Goal: Information Seeking & Learning: Learn about a topic

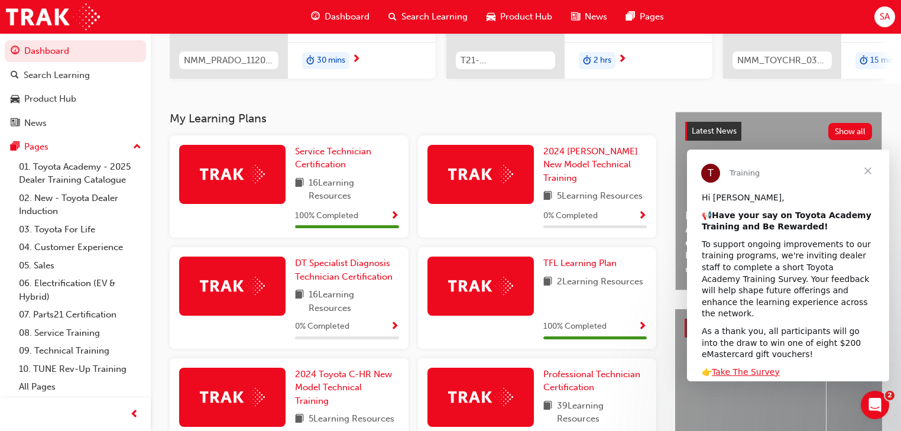
scroll to position [237, 0]
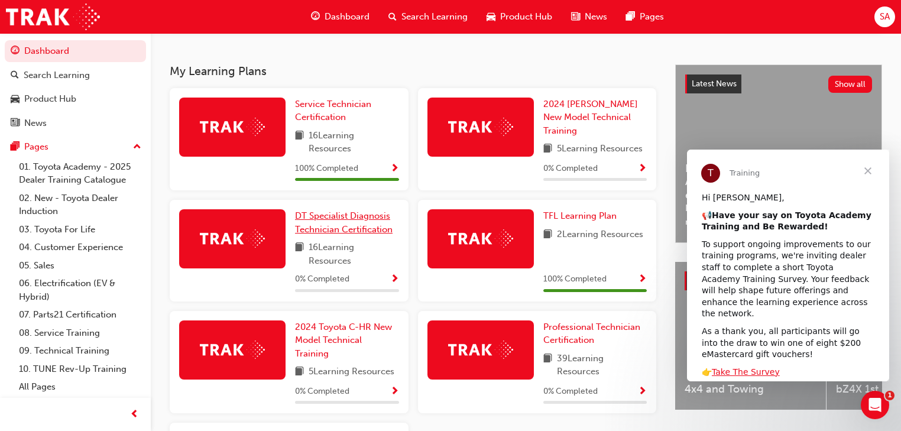
click at [326, 219] on span "DT Specialist Diagnosis Technician Certification" at bounding box center [344, 223] width 98 height 24
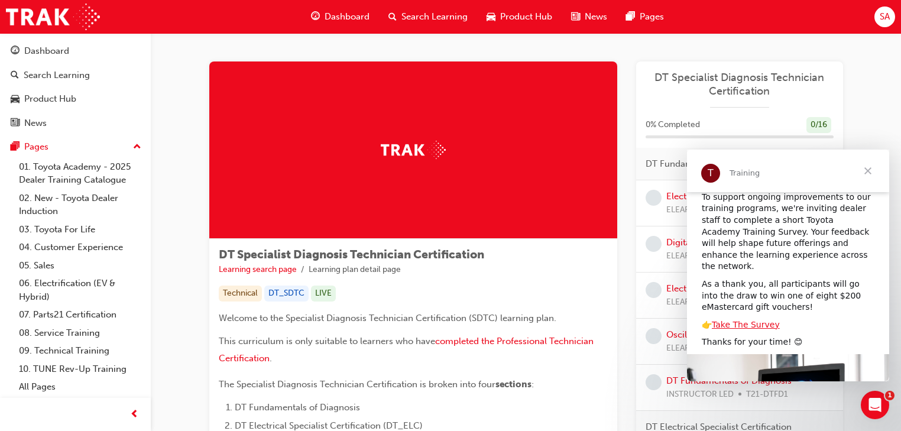
scroll to position [127, 0]
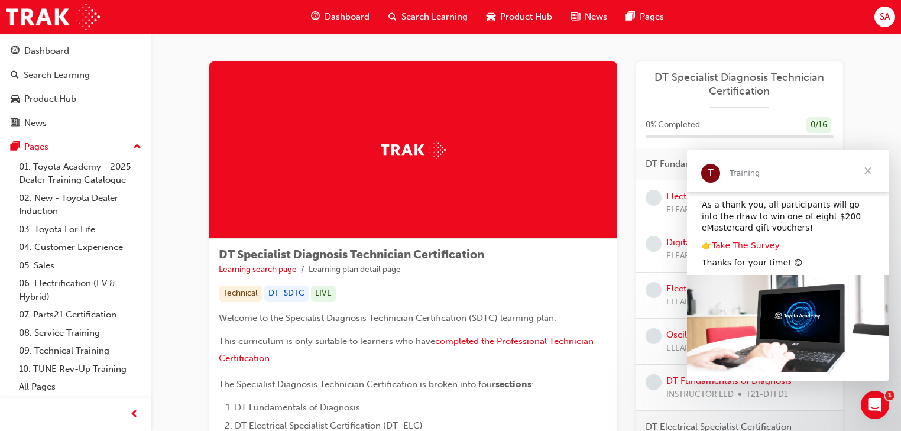
click at [731, 241] on link "Take The Survey" at bounding box center [746, 245] width 68 height 9
click at [882, 15] on span "SA" at bounding box center [885, 17] width 10 height 14
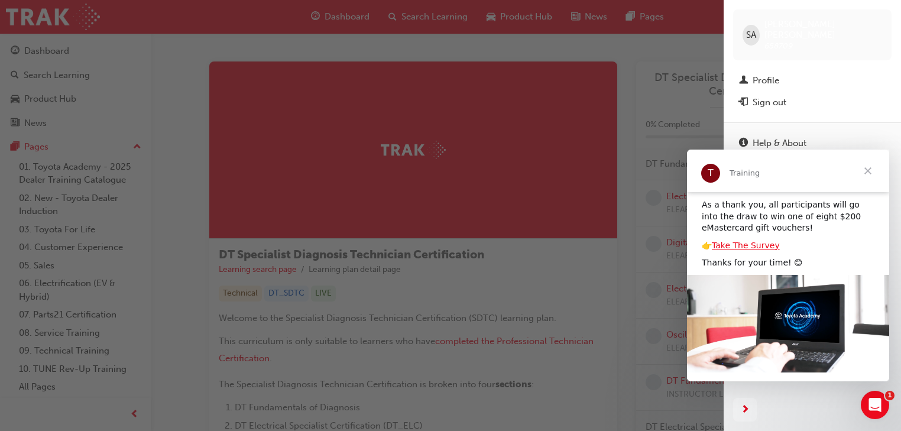
click at [752, 29] on span "SA" at bounding box center [751, 35] width 10 height 14
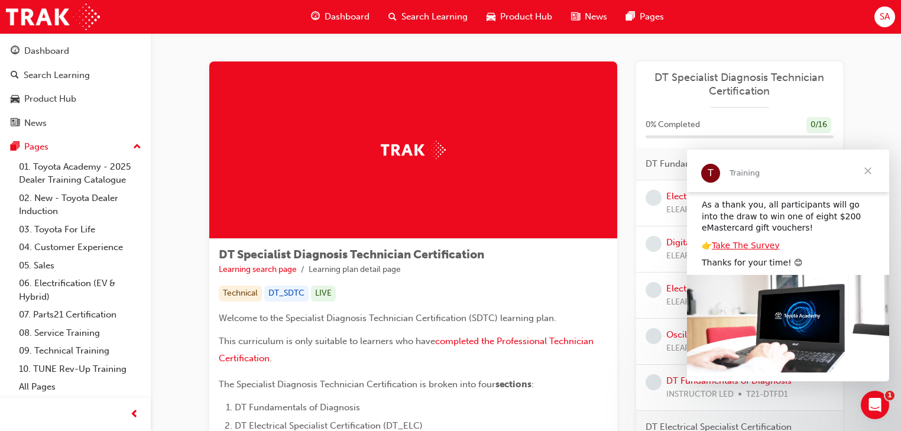
click at [878, 12] on div "SA" at bounding box center [885, 17] width 21 height 21
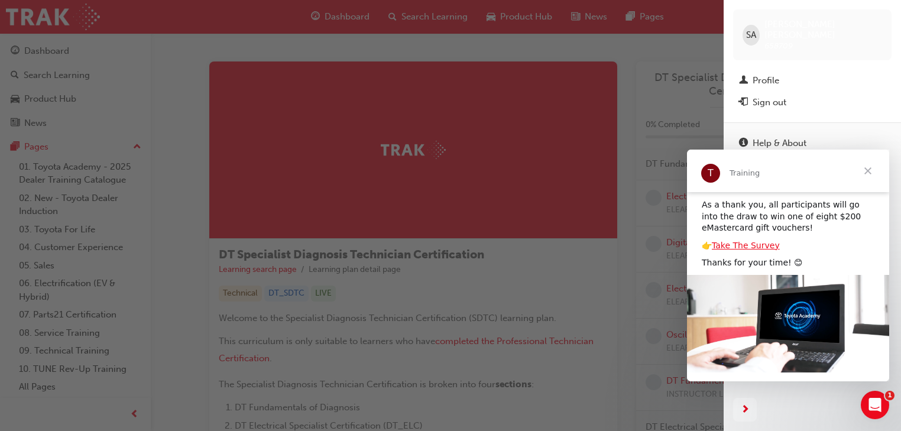
click at [692, 33] on div "button" at bounding box center [362, 215] width 724 height 431
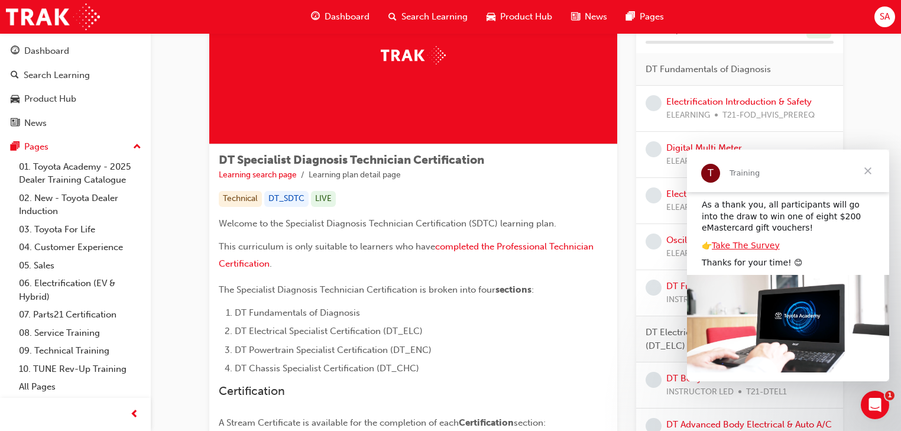
click at [873, 169] on span "Close" at bounding box center [868, 171] width 43 height 43
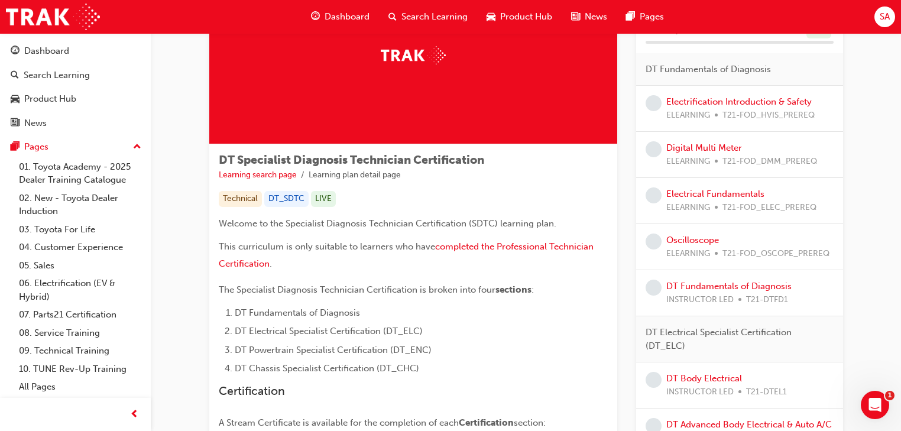
scroll to position [0, 0]
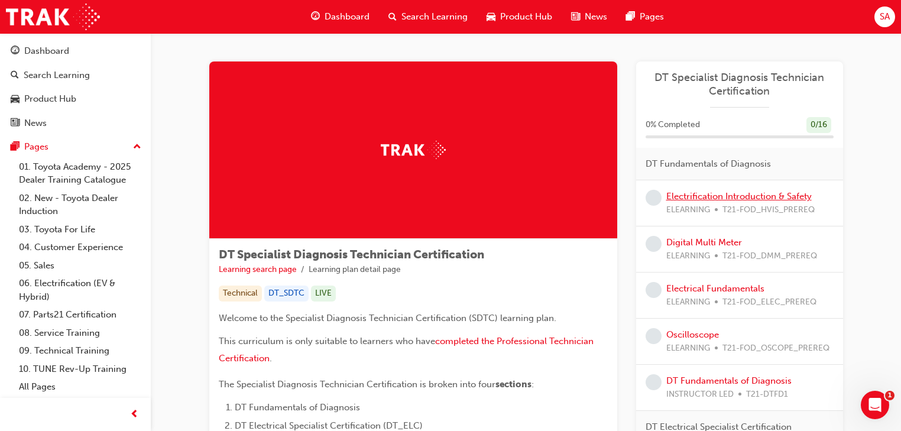
click at [688, 193] on link "Electrification Introduction & Safety" at bounding box center [738, 196] width 145 height 11
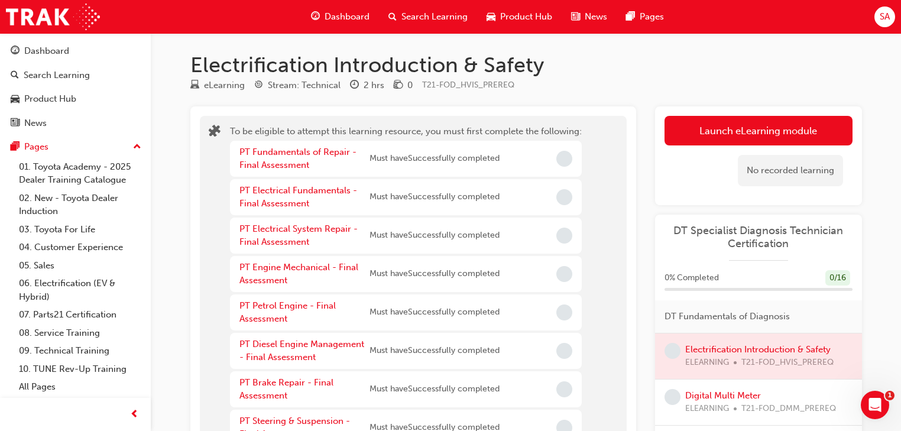
scroll to position [47, 0]
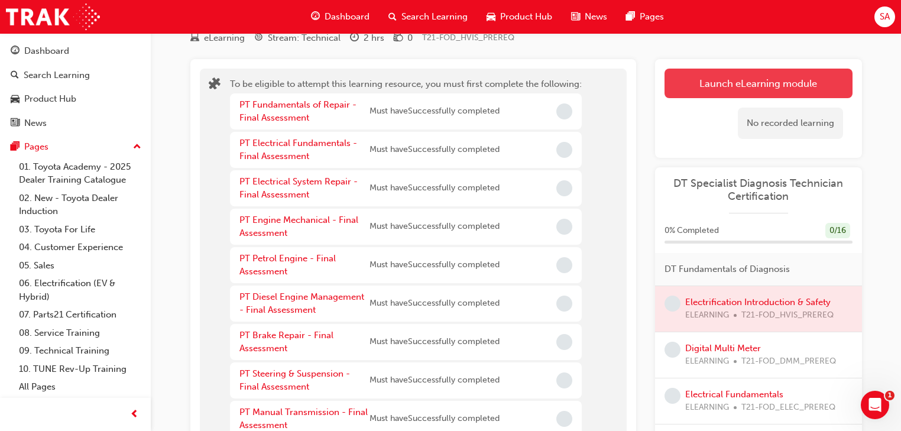
click at [719, 82] on button "Launch eLearning module" at bounding box center [759, 84] width 188 height 30
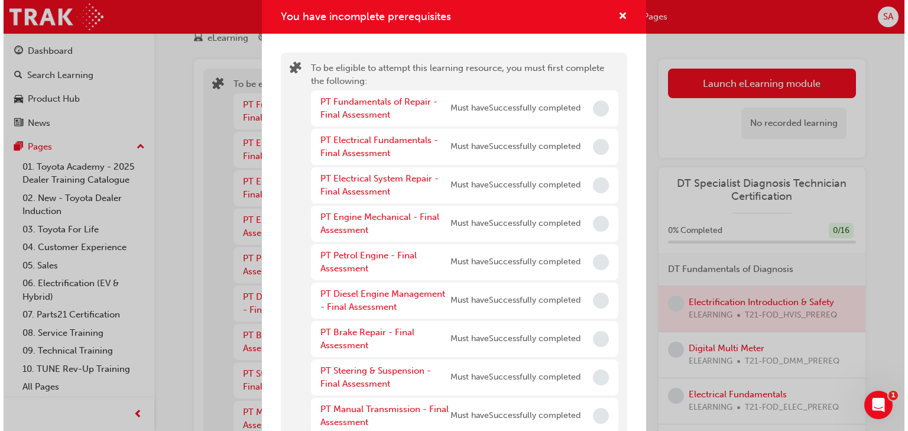
scroll to position [0, 0]
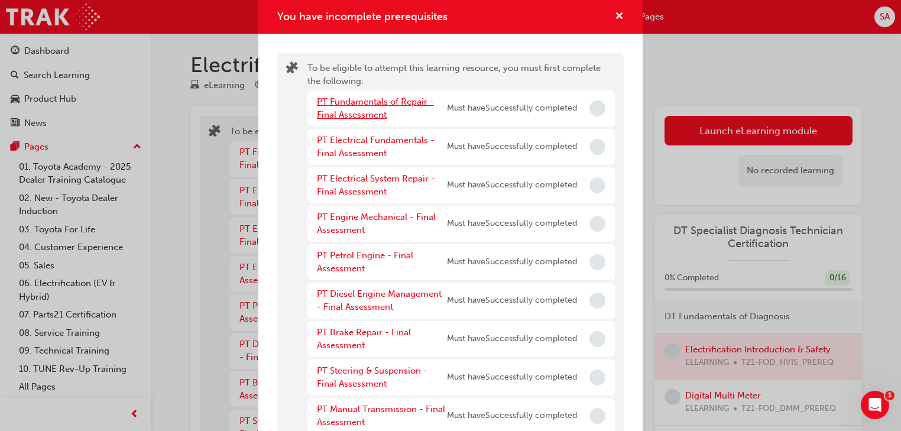
click at [345, 99] on link "PT Fundamentals of Repair - Final Assessment" at bounding box center [375, 108] width 117 height 24
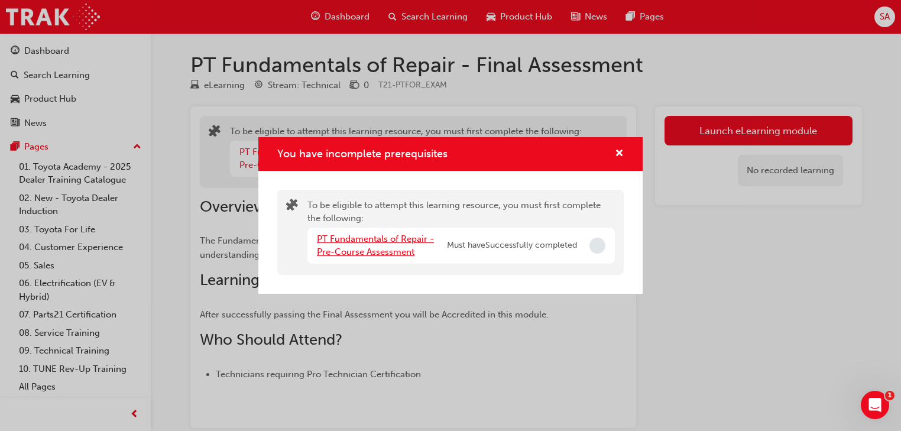
click at [369, 238] on link "PT Fundamentals of Repair - Pre-Course Assessment" at bounding box center [375, 246] width 117 height 24
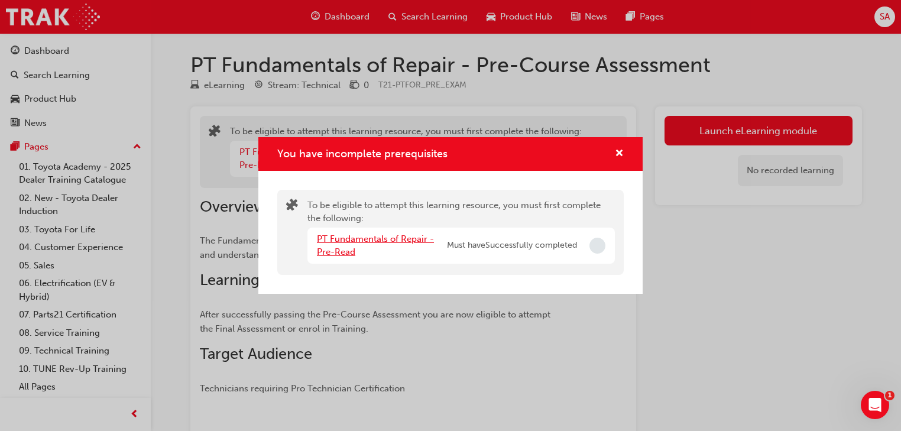
click at [359, 239] on link "PT Fundamentals of Repair - Pre-Read" at bounding box center [375, 246] width 117 height 24
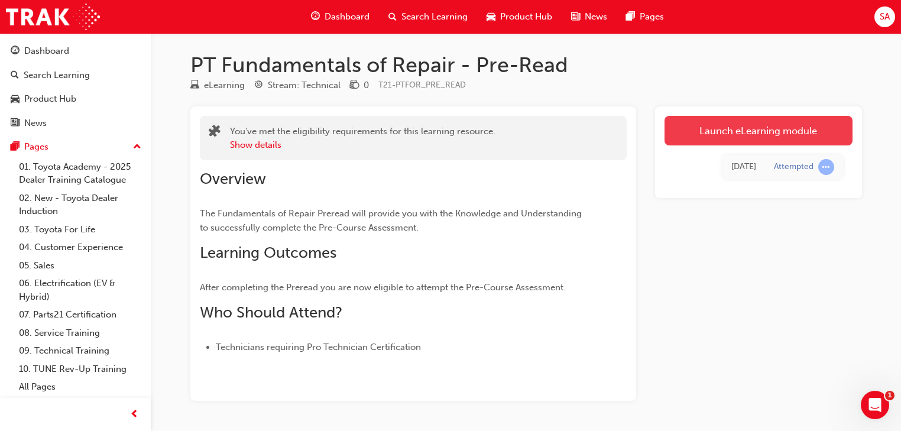
click at [729, 131] on link "Launch eLearning module" at bounding box center [759, 131] width 188 height 30
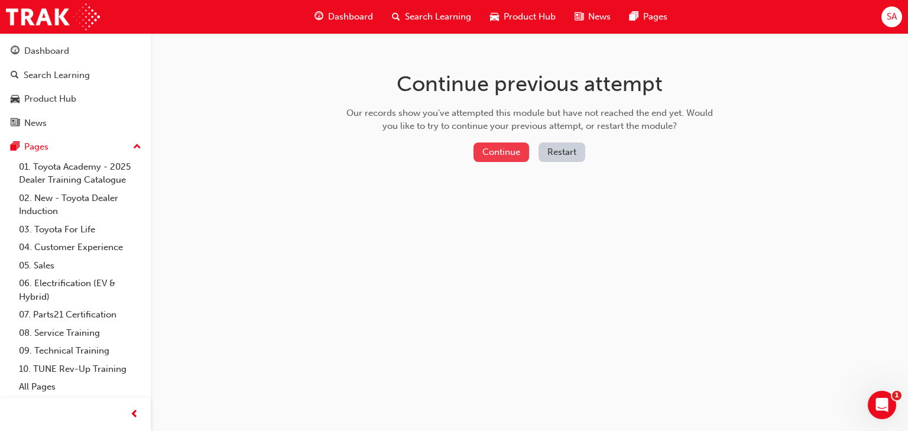
click at [494, 151] on button "Continue" at bounding box center [502, 153] width 56 height 20
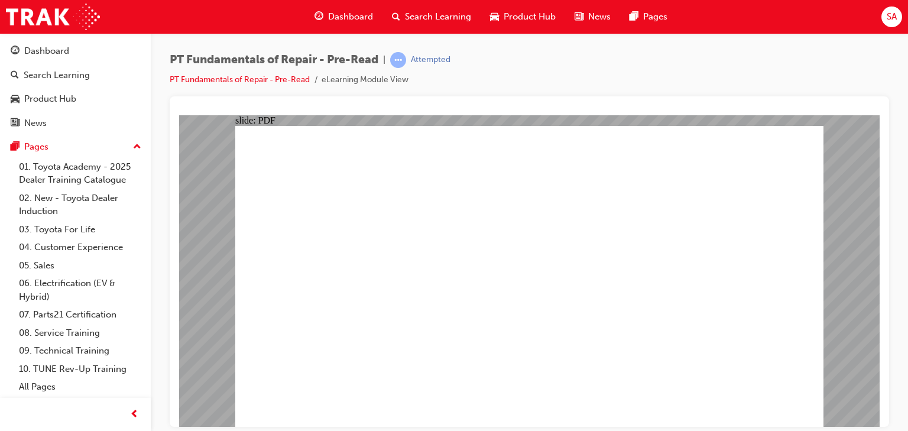
click at [894, 14] on span "SA" at bounding box center [892, 17] width 10 height 14
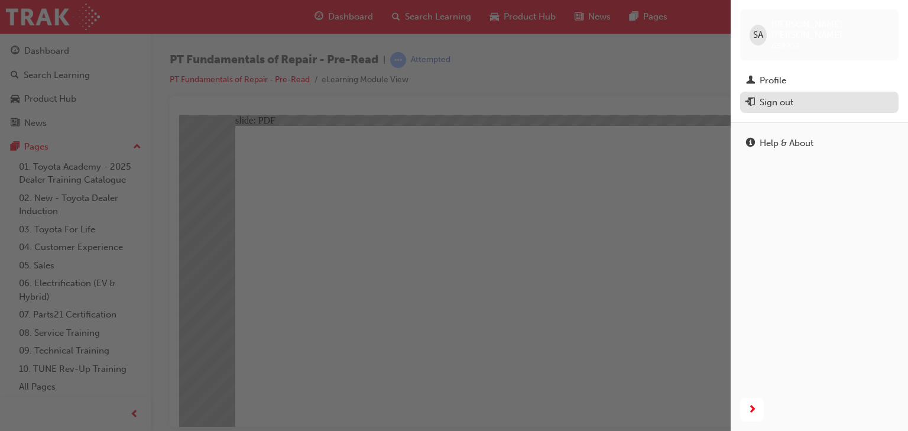
click at [769, 96] on div "Sign out" at bounding box center [777, 103] width 34 height 14
